Goal: Find contact information: Find contact information

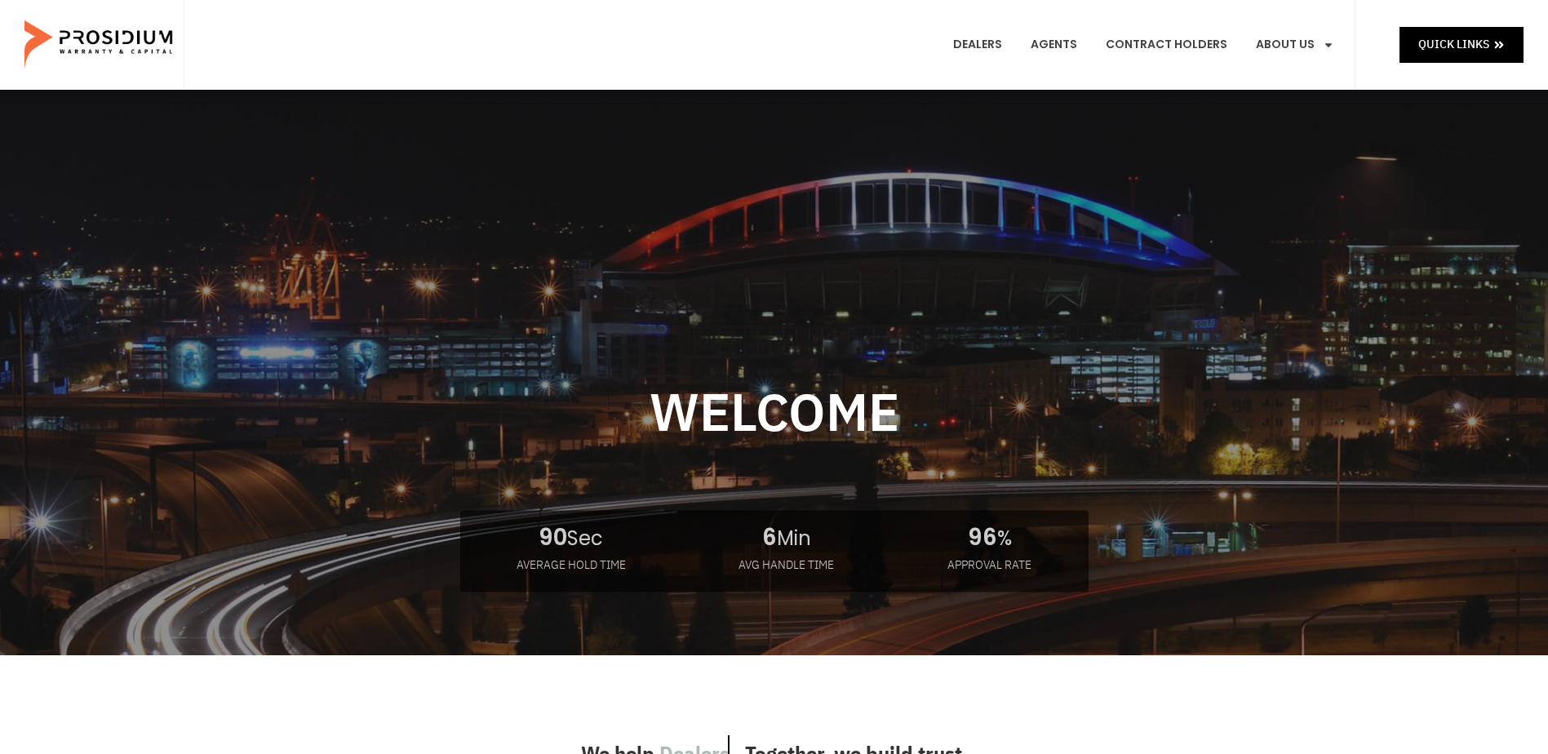
click at [1321, 322] on link "Contact Us" at bounding box center [1323, 340] width 159 height 36
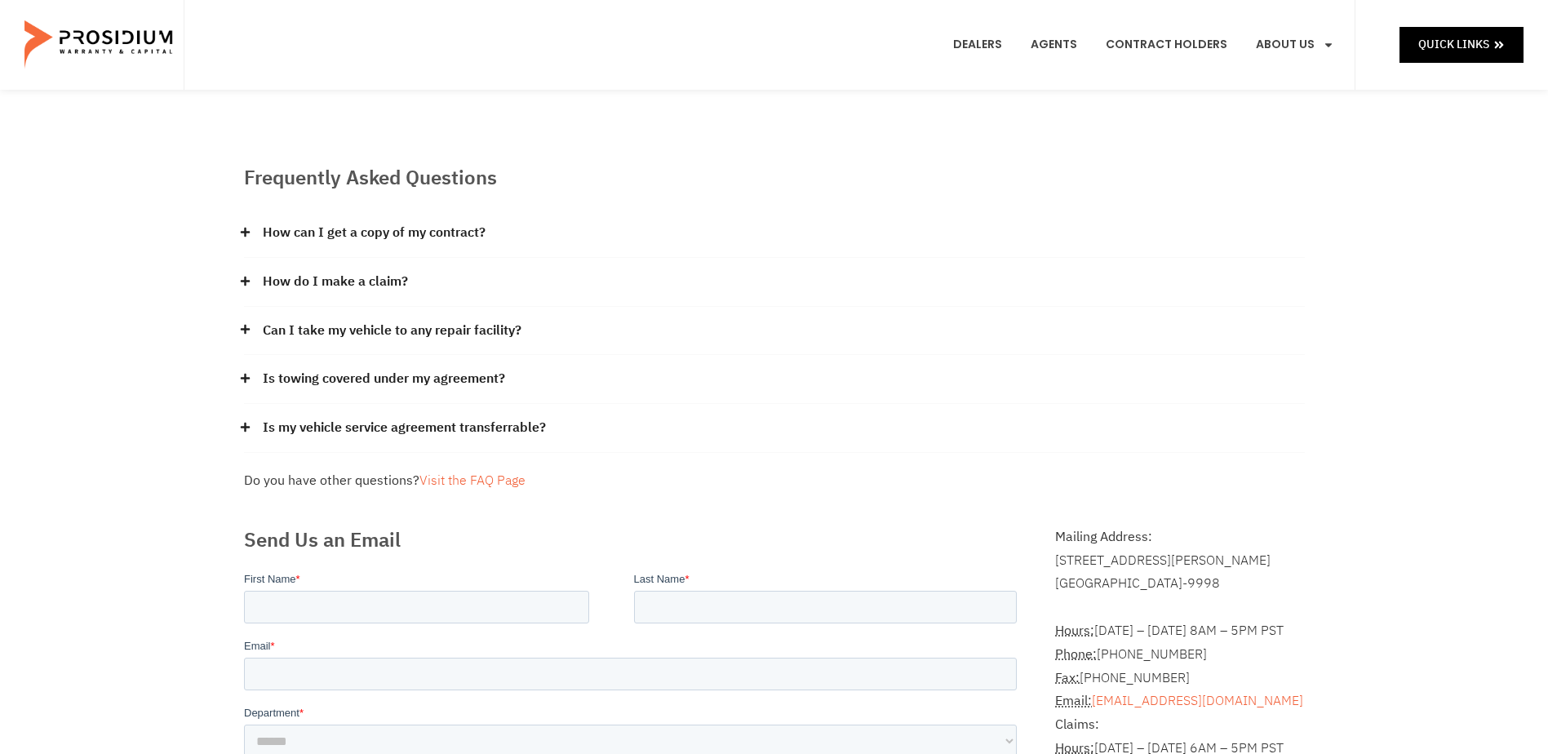
drag, startPoint x: 148, startPoint y: 260, endPoint x: 155, endPoint y: 247, distance: 15.0
click at [148, 260] on div "Frequently Asked Questions How can I get a copy of my contract? Please contact …" at bounding box center [774, 614] width 1548 height 1048
